Goal: Task Accomplishment & Management: Complete application form

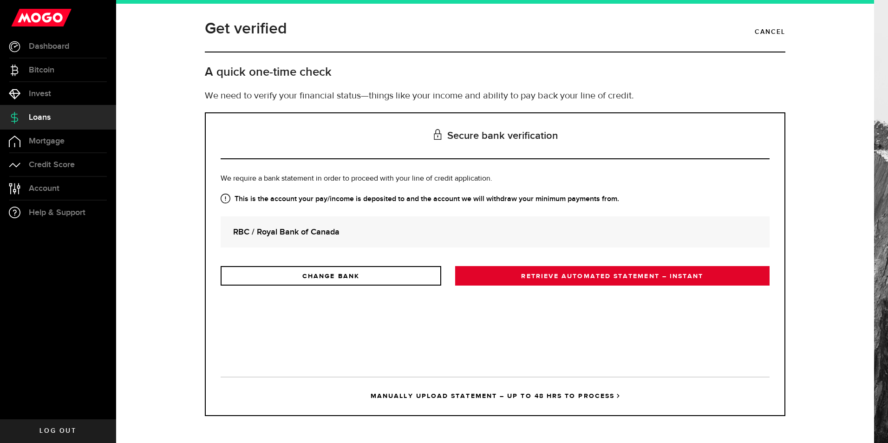
click at [607, 279] on link "RETRIEVE AUTOMATED STATEMENT – INSTANT" at bounding box center [612, 275] width 314 height 19
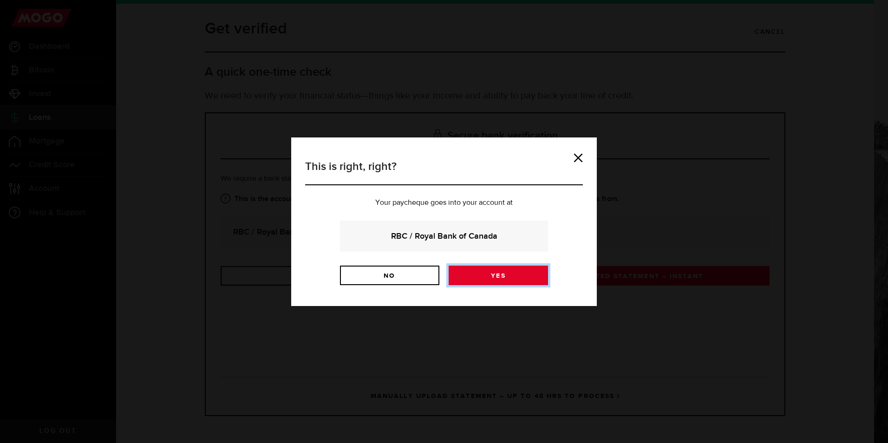
click at [468, 272] on link "Yes" at bounding box center [497, 275] width 99 height 19
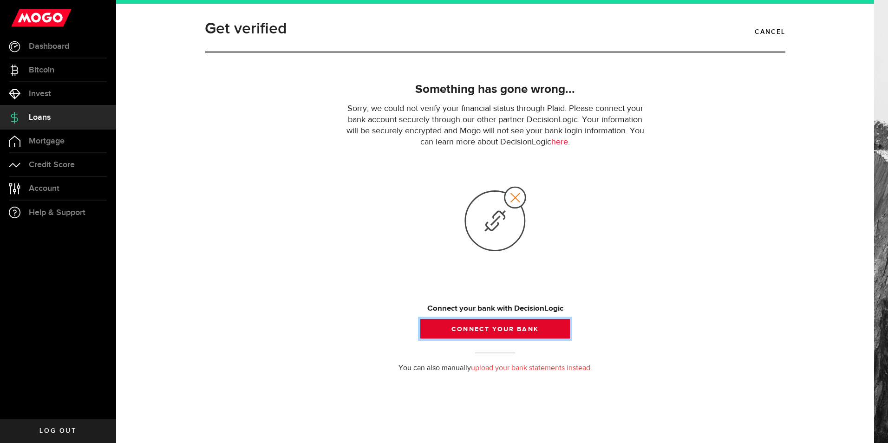
click at [514, 328] on button "Connect your bank" at bounding box center [494, 328] width 149 height 19
